Goal: Task Accomplishment & Management: Manage account settings

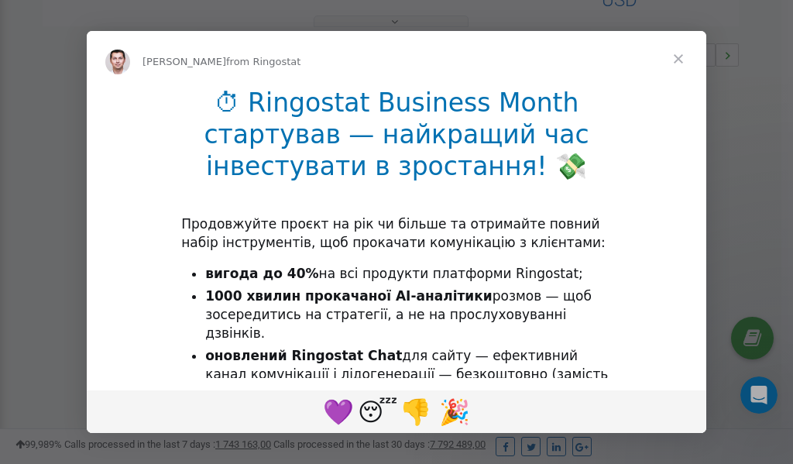
click at [682, 65] on span "Close" at bounding box center [678, 59] width 56 height 56
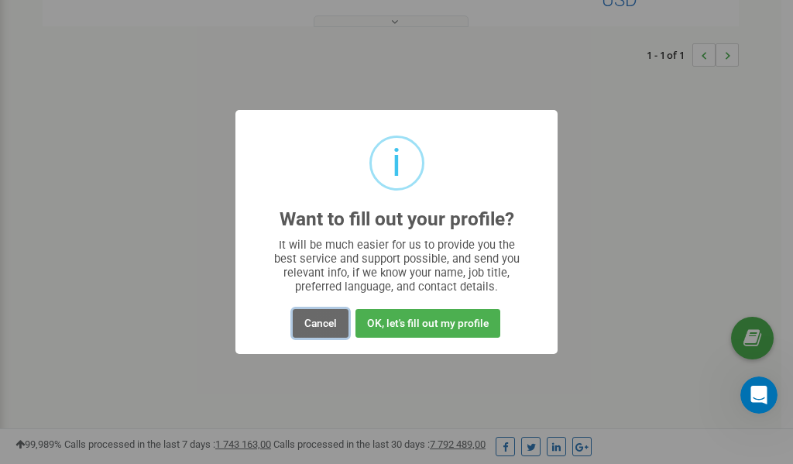
click at [323, 327] on button "Cancel" at bounding box center [321, 323] width 56 height 29
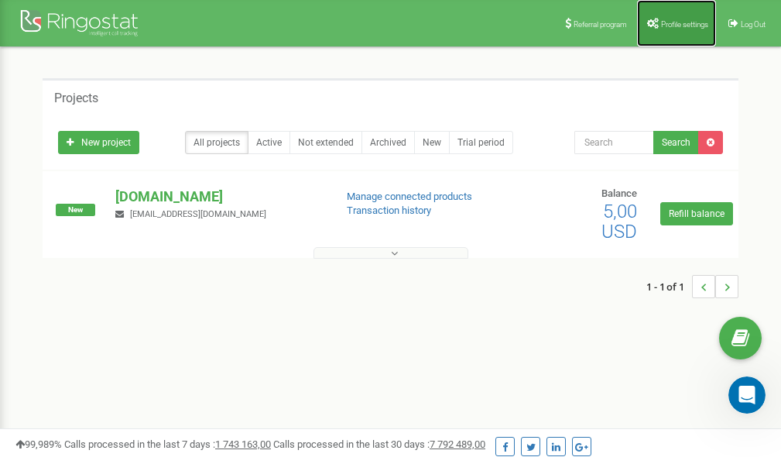
click at [672, 23] on span "Profile settings" at bounding box center [684, 24] width 47 height 9
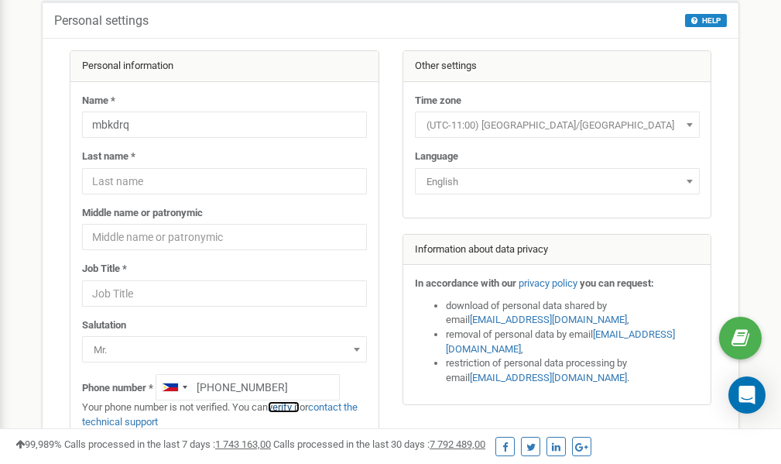
click at [290, 407] on link "verify it" at bounding box center [284, 407] width 32 height 12
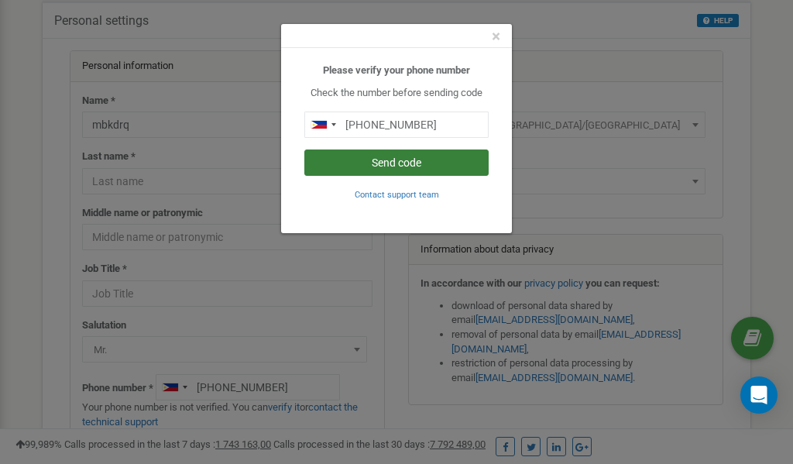
click at [386, 162] on button "Send code" at bounding box center [396, 162] width 184 height 26
